Goal: Task Accomplishment & Management: Use online tool/utility

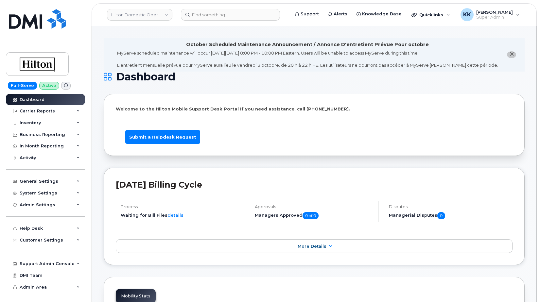
scroll to position [988, 0]
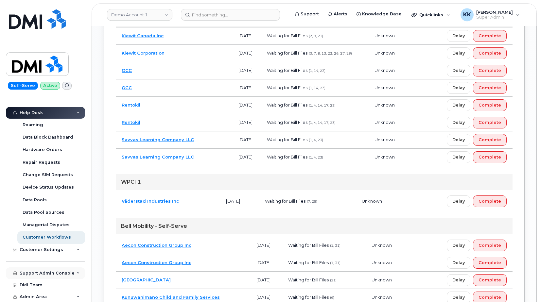
scroll to position [734, 0]
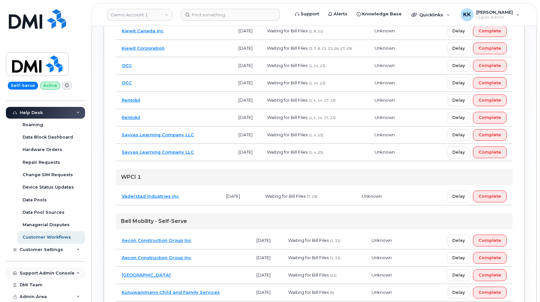
click at [43, 274] on div "Support Admin Console" at bounding box center [47, 273] width 55 height 5
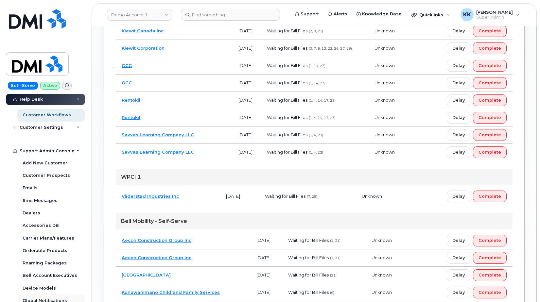
scroll to position [290, 0]
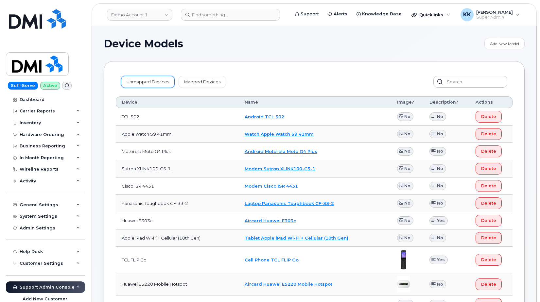
click at [131, 81] on link "Unmapped Devices" at bounding box center [148, 82] width 54 height 12
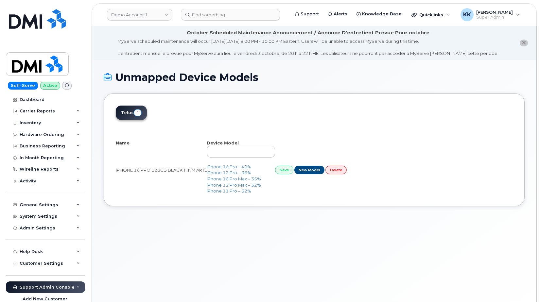
select select "25"
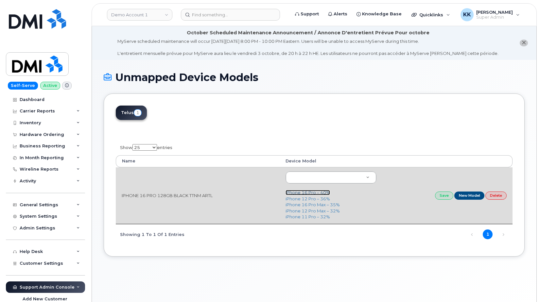
click at [308, 192] on link "iPhone 16 Pro – 40%" at bounding box center [308, 192] width 45 height 5
type input "3226"
click at [444, 197] on link "Save" at bounding box center [444, 196] width 18 height 8
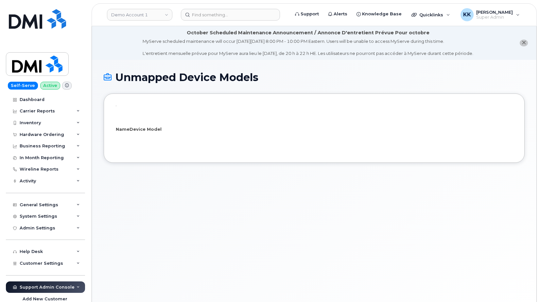
select select "25"
